Goal: Task Accomplishment & Management: Manage account settings

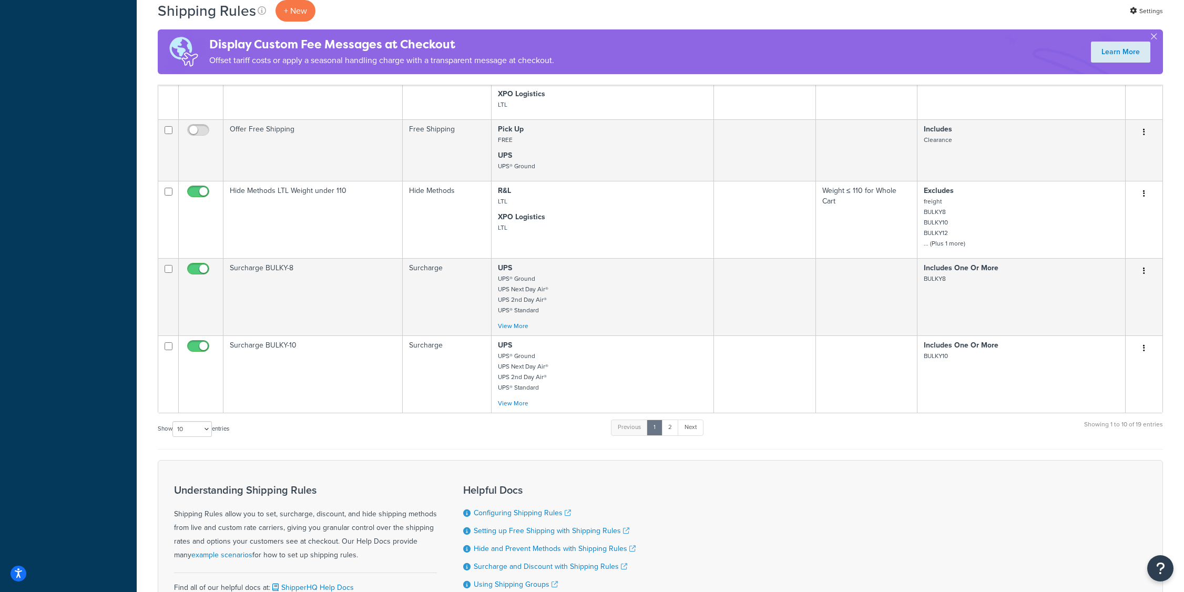
scroll to position [599, 0]
click at [670, 423] on link "2" at bounding box center [670, 425] width 17 height 16
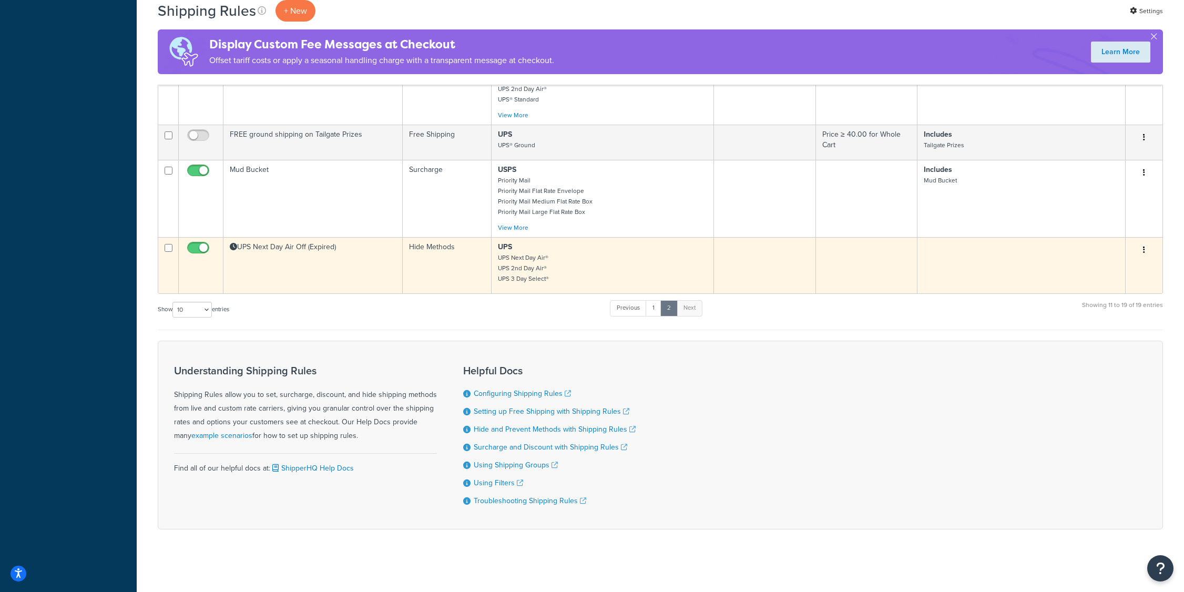
click at [286, 277] on td "UPS Next Day Air Off (Expired)" at bounding box center [312, 265] width 179 height 56
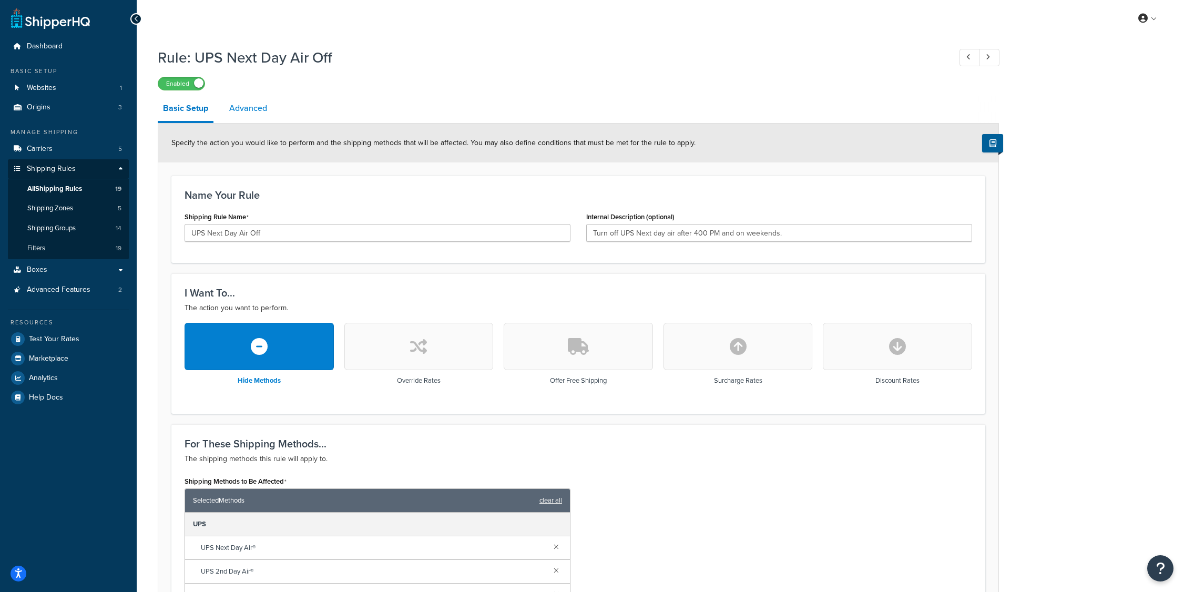
click at [261, 104] on link "Advanced" at bounding box center [248, 108] width 48 height 25
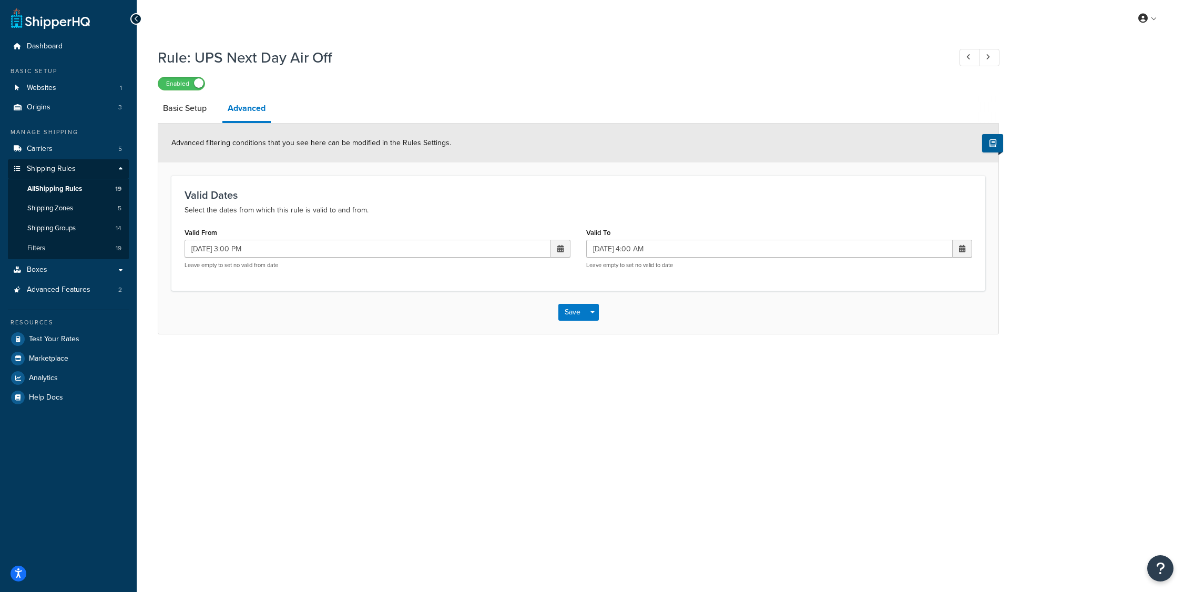
click at [555, 248] on span at bounding box center [560, 249] width 19 height 18
click at [482, 348] on td "23" at bounding box center [487, 348] width 18 height 16
type input "[DATE] 3:00 PM"
click at [969, 245] on span at bounding box center [962, 249] width 19 height 18
click at [909, 349] on td "24" at bounding box center [907, 348] width 18 height 16
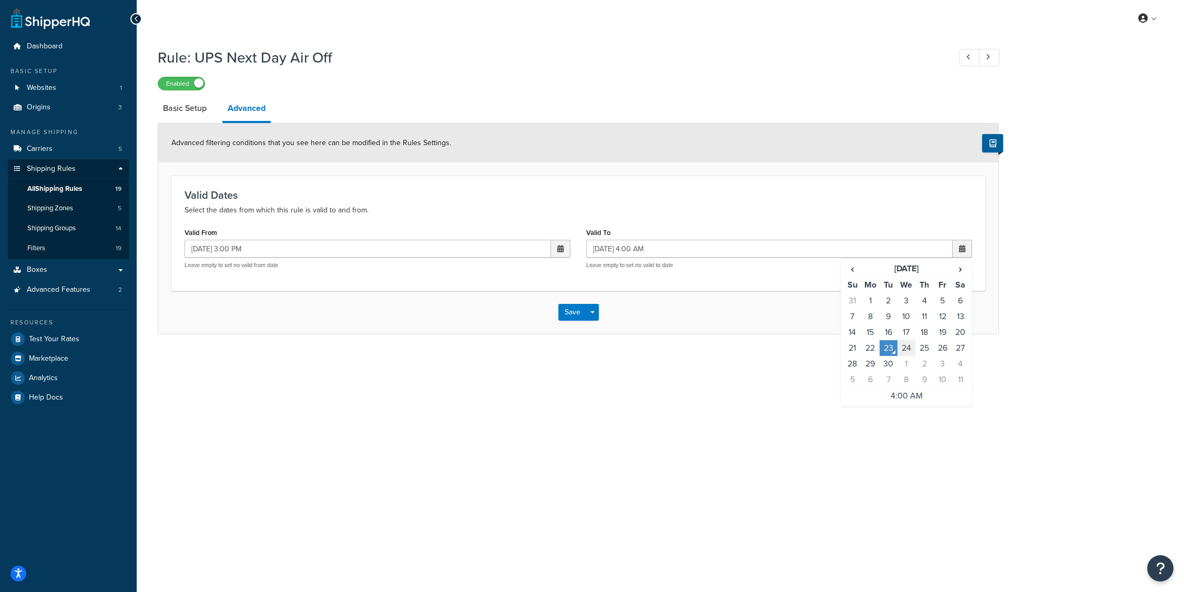
type input "[DATE] 4:00 AM"
click at [573, 313] on button "Save" at bounding box center [572, 312] width 28 height 17
